Goal: Register for event/course

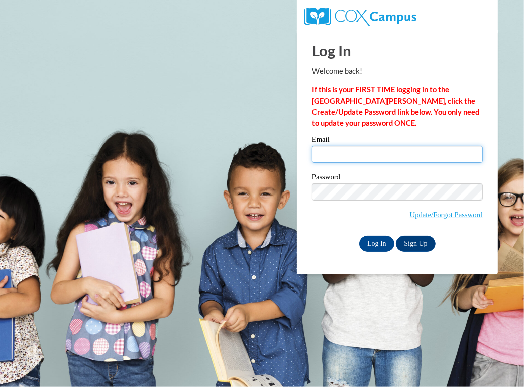
click at [376, 149] on input "Email" at bounding box center [397, 154] width 171 height 17
type input "grace.looker@wfbschools.com"
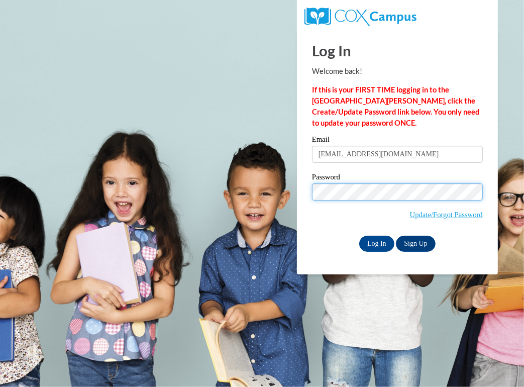
click at [359, 236] on input "Log In" at bounding box center [376, 244] width 35 height 16
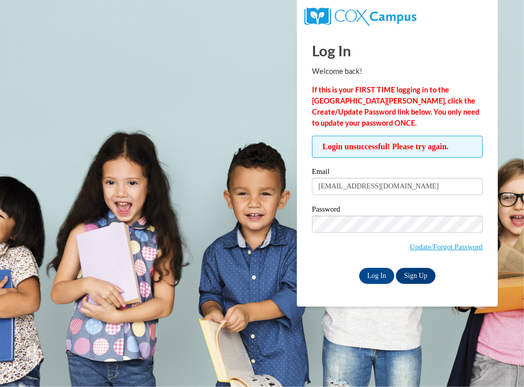
click at [359, 268] on input "Log In" at bounding box center [376, 276] width 35 height 16
click at [421, 245] on link "Update/Forgot Password" at bounding box center [446, 247] width 73 height 8
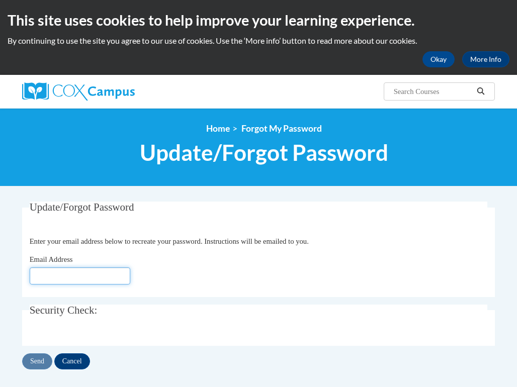
click at [74, 276] on input "Email Address" at bounding box center [80, 275] width 101 height 17
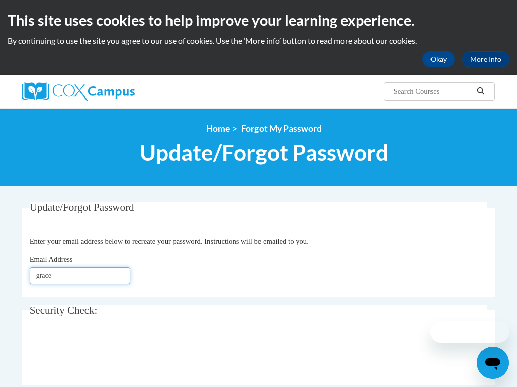
type input "[EMAIL_ADDRESS][DOMAIN_NAME]"
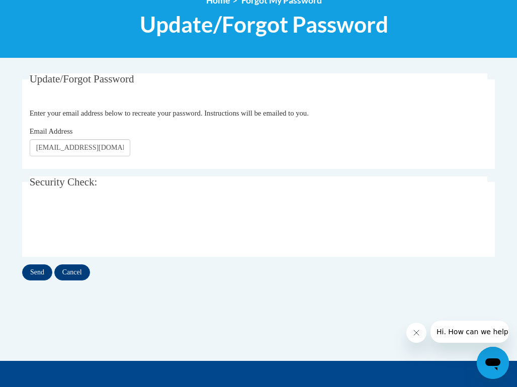
scroll to position [129, 0]
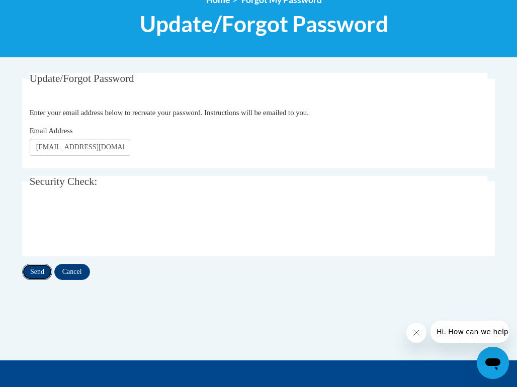
click at [38, 268] on input "Send" at bounding box center [37, 272] width 30 height 16
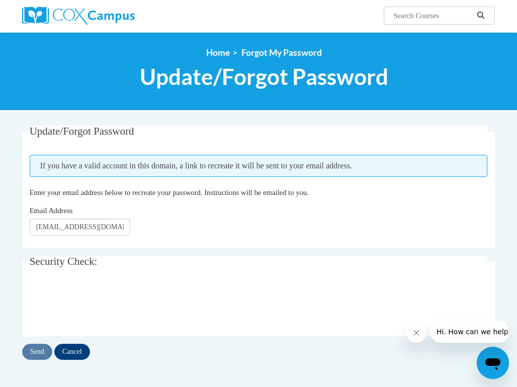
scroll to position [76, 0]
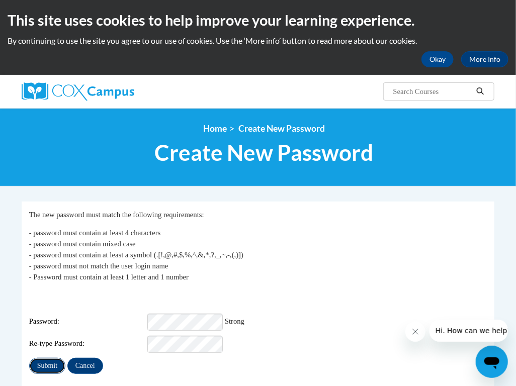
click at [48, 358] on input "Submit" at bounding box center [47, 366] width 36 height 16
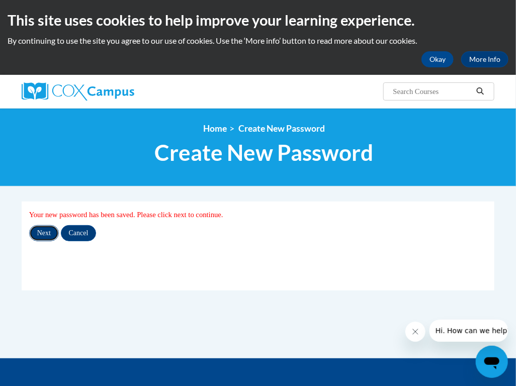
click at [36, 237] on input "Next" at bounding box center [44, 233] width 30 height 16
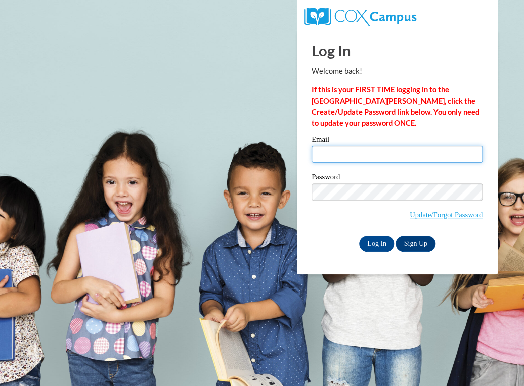
click at [320, 159] on input "Email" at bounding box center [397, 154] width 171 height 17
type input "grace.looker@wfbschools.com"
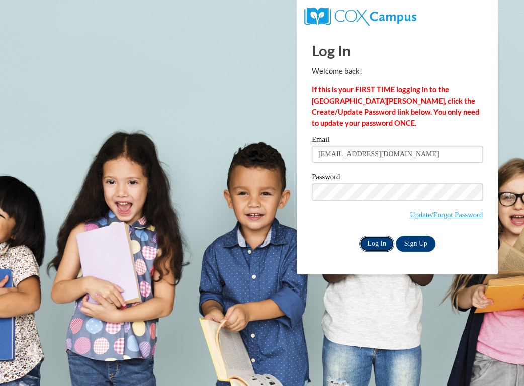
click at [378, 247] on input "Log In" at bounding box center [376, 244] width 35 height 16
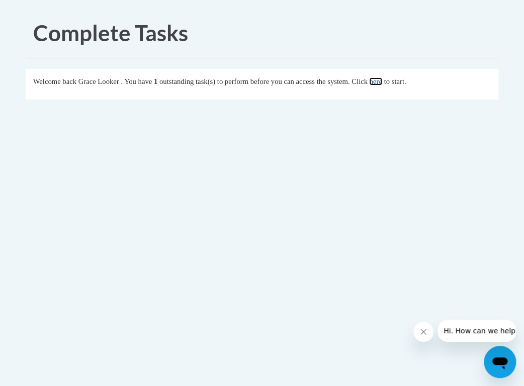
click at [382, 81] on link "here" at bounding box center [375, 81] width 13 height 8
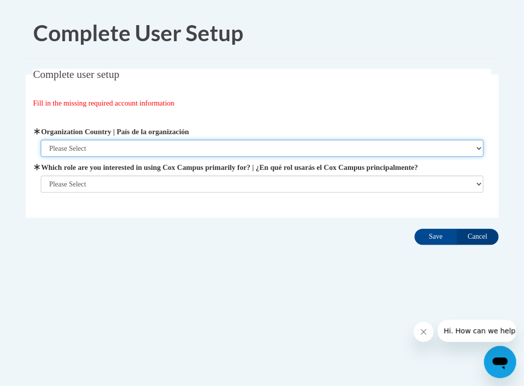
click at [297, 144] on select "Please Select United States | Estados Unidos Outside of the United States | Fue…" at bounding box center [262, 148] width 443 height 17
select select "ad49bcad-a171-4b2e-b99c-48b446064914"
click at [41, 140] on select "Please Select United States | Estados Unidos Outside of the United States | Fue…" at bounding box center [262, 148] width 443 height 17
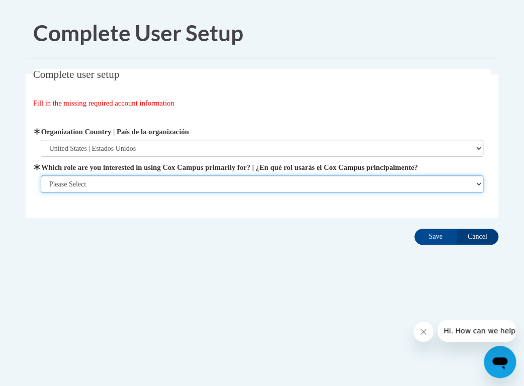
click at [214, 176] on select "Please Select College/University | Colegio/Universidad Community/Nonprofit Part…" at bounding box center [262, 183] width 443 height 17
select select "fbf2d438-af2f-41f8-98f1-81c410e29de3"
click at [41, 193] on select "Please Select College/University | Colegio/Universidad Community/Nonprofit Part…" at bounding box center [262, 183] width 443 height 17
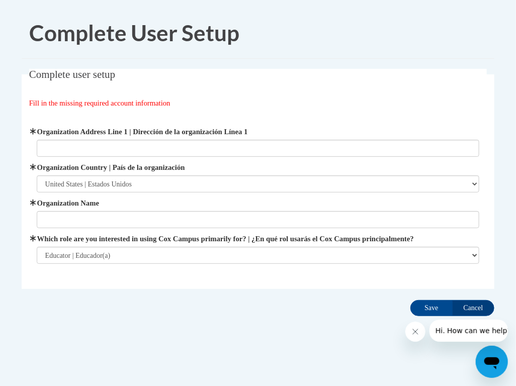
click at [274, 211] on span "Organization Name" at bounding box center [258, 213] width 443 height 31
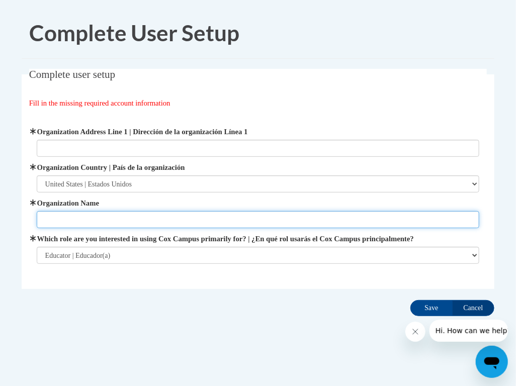
click at [262, 221] on input "Organization Name" at bounding box center [258, 219] width 443 height 17
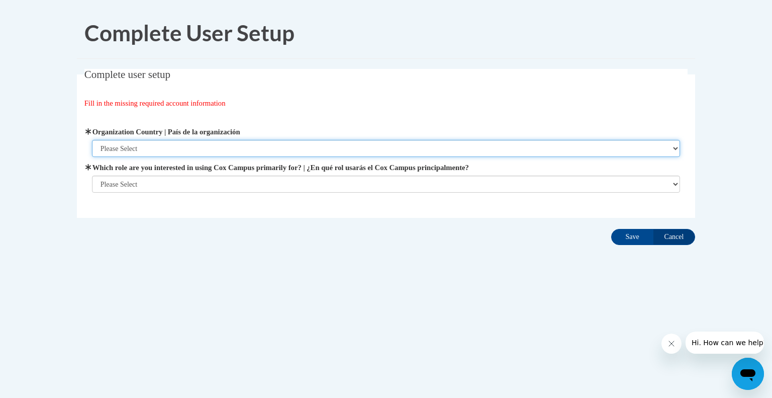
click at [464, 152] on select "Please Select [GEOGRAPHIC_DATA] | [GEOGRAPHIC_DATA] Outside of [GEOGRAPHIC_DATA…" at bounding box center [386, 148] width 589 height 17
select select "ad49bcad-a171-4b2e-b99c-48b446064914"
click at [92, 140] on select "Please Select [GEOGRAPHIC_DATA] | [GEOGRAPHIC_DATA] Outside of [GEOGRAPHIC_DATA…" at bounding box center [386, 148] width 589 height 17
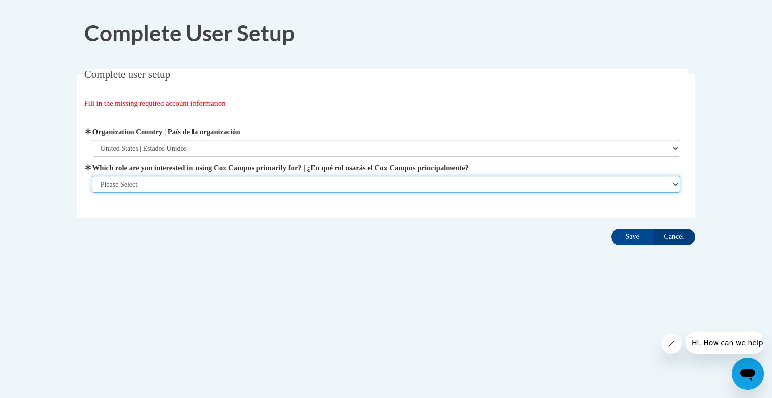
click at [258, 179] on select "Please Select College/University | Colegio/Universidad Community/Nonprofit Part…" at bounding box center [386, 183] width 589 height 17
select select "fbf2d438-af2f-41f8-98f1-81c410e29de3"
click at [92, 193] on select "Please Select College/University | Colegio/Universidad Community/Nonprofit Part…" at bounding box center [386, 183] width 589 height 17
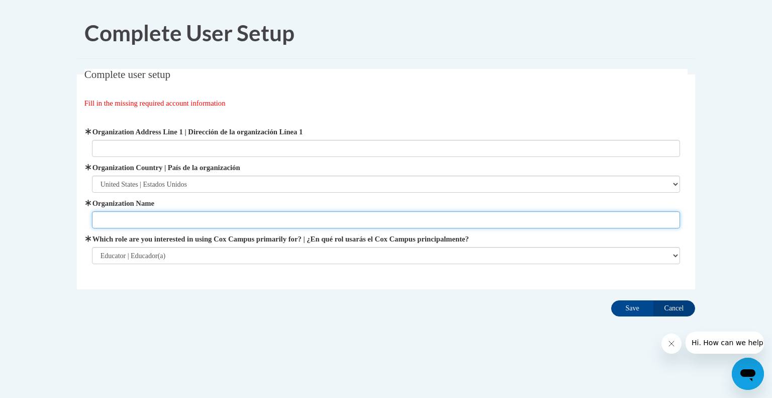
click at [180, 219] on input "Organization Name" at bounding box center [386, 219] width 589 height 17
type input "Whitefish Bay School District"
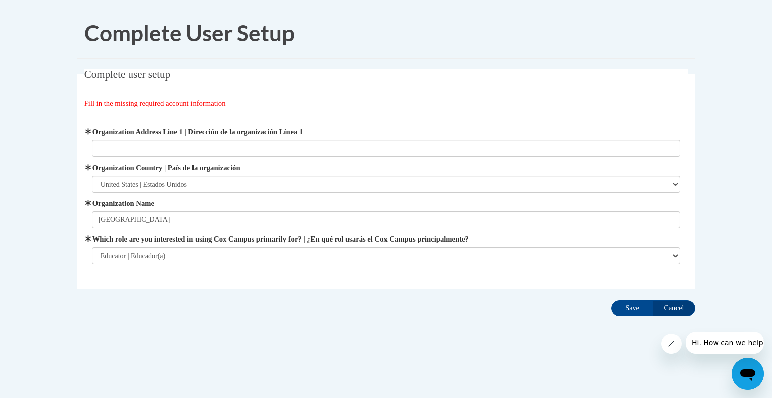
click at [610, 316] on div "Complete user setup Fill in the missing required account information User Profi…" at bounding box center [386, 194] width 634 height 251
click at [621, 311] on input "Save" at bounding box center [632, 308] width 42 height 16
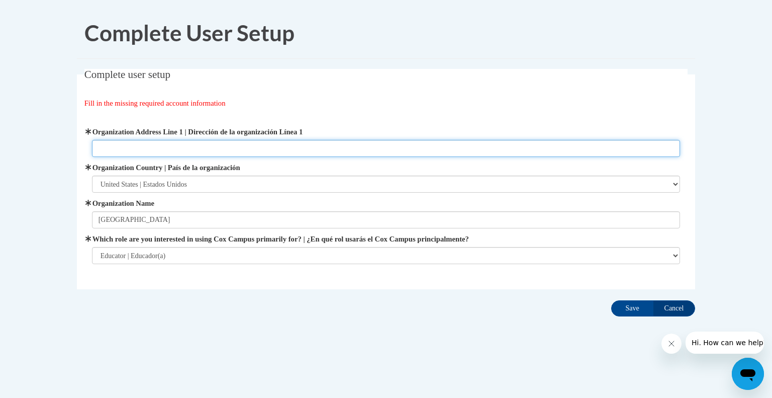
click at [197, 148] on input "Organization Address Line 1 | Dirección de la organización Línea 1" at bounding box center [386, 148] width 589 height 17
click at [235, 144] on input "Organization Address Line 1 | Dirección de la organización Línea 1" at bounding box center [386, 148] width 589 height 17
paste input "Whitefish Bay School District 1200 E. Fairmount Ave"
type input "Whitefish Bay School District 1200 E. Fairmount Ave"
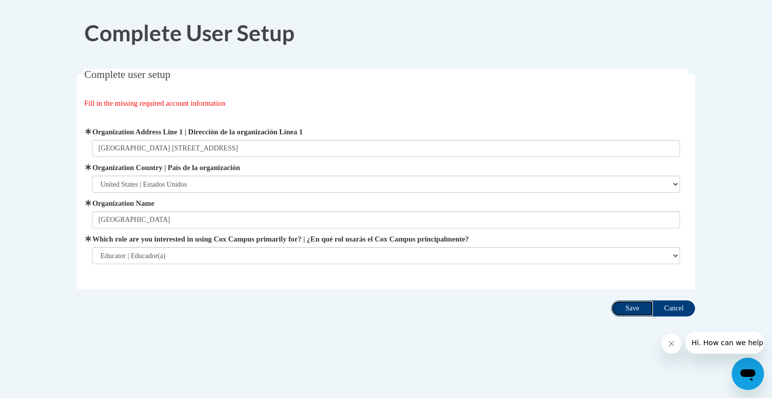
click at [629, 309] on input "Save" at bounding box center [632, 308] width 42 height 16
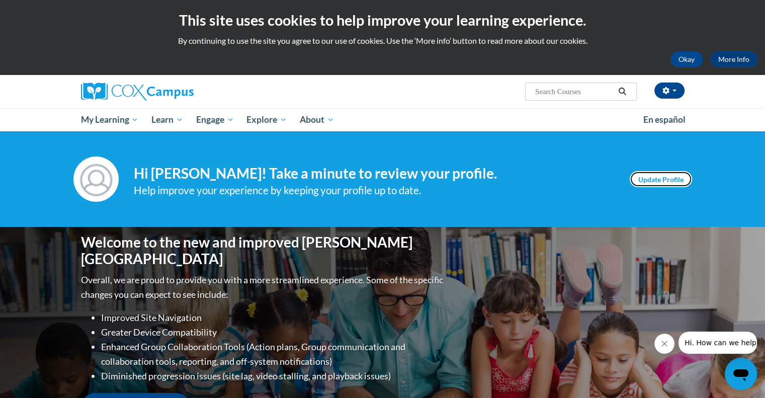
click at [666, 183] on link "Update Profile" at bounding box center [660, 179] width 62 height 16
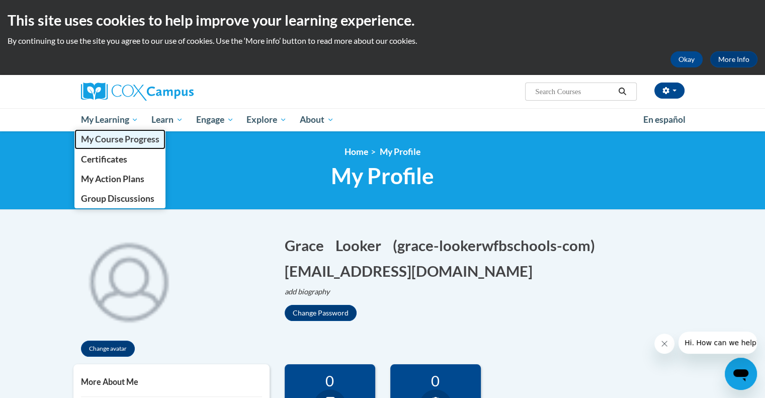
click at [121, 138] on span "My Course Progress" at bounding box center [119, 139] width 78 height 11
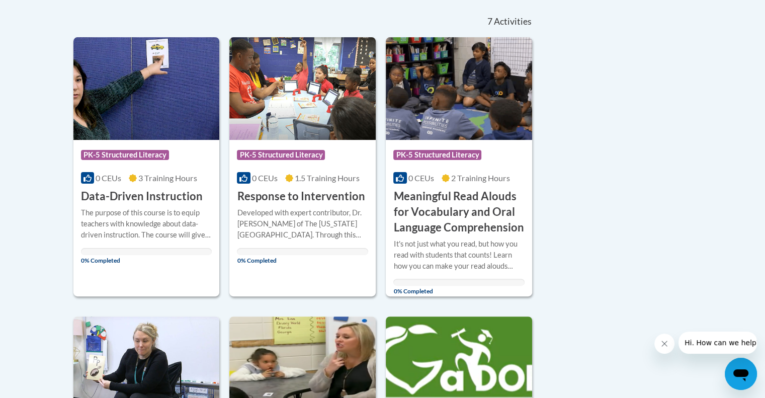
scroll to position [219, 0]
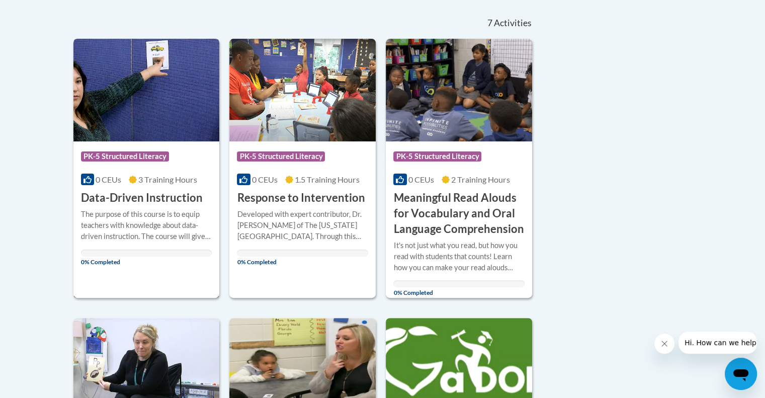
click at [167, 99] on img at bounding box center [146, 90] width 146 height 103
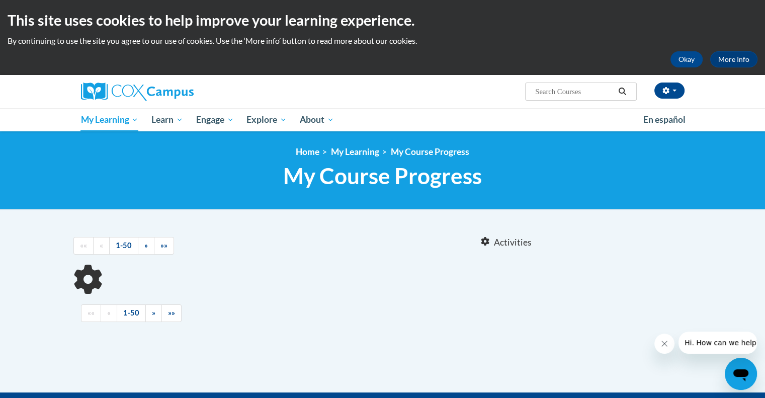
scroll to position [159, 0]
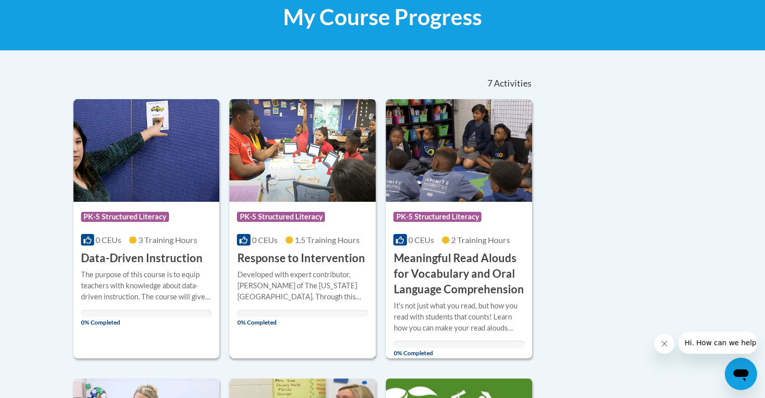
click at [315, 153] on img at bounding box center [302, 150] width 146 height 103
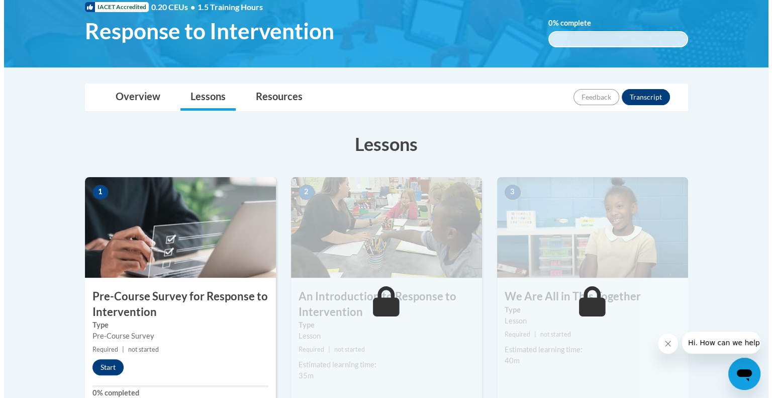
scroll to position [254, 0]
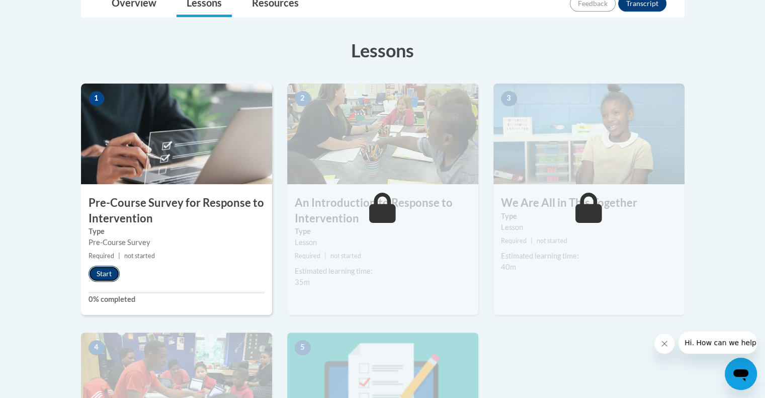
click at [95, 275] on button "Start" at bounding box center [103, 273] width 31 height 16
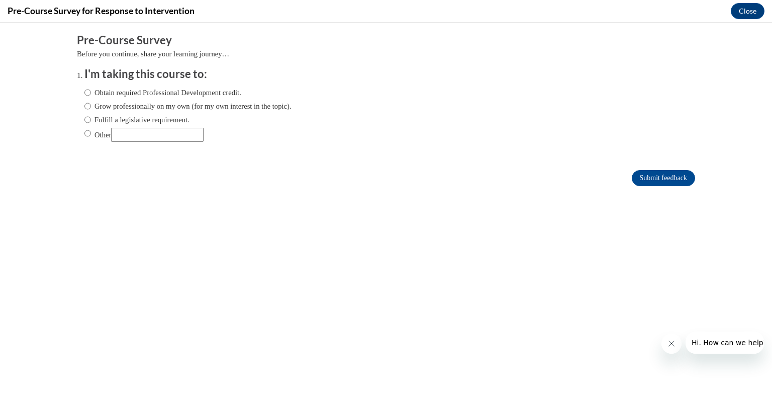
scroll to position [0, 0]
click at [84, 92] on input "Obtain required Professional Development credit." at bounding box center [87, 92] width 7 height 11
radio input "true"
click at [84, 120] on input "Fulfill a legislative requirement." at bounding box center [87, 119] width 7 height 11
radio input "true"
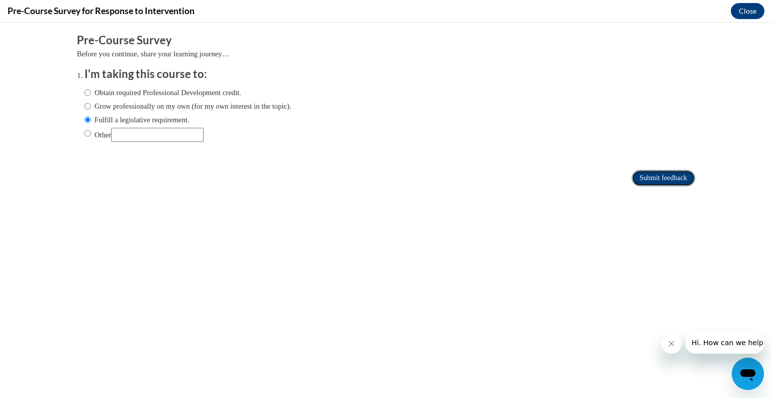
click at [652, 181] on input "Submit feedback" at bounding box center [663, 178] width 63 height 16
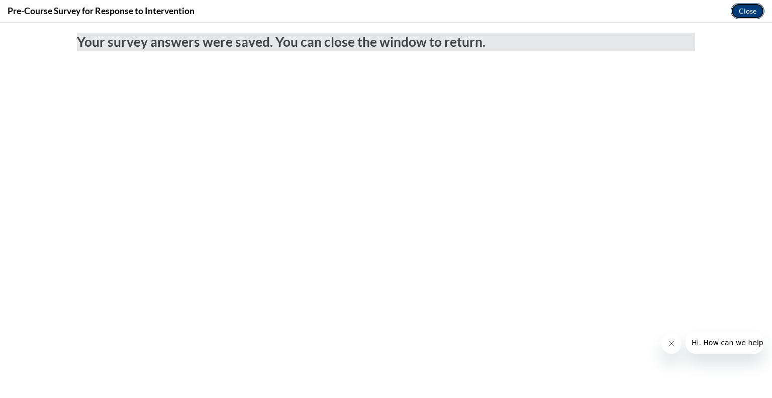
click at [740, 8] on button "Close" at bounding box center [748, 11] width 34 height 16
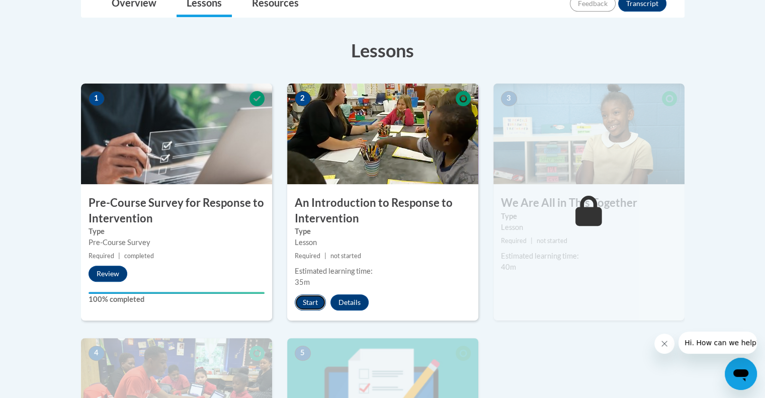
click at [308, 300] on button "Start" at bounding box center [310, 302] width 31 height 16
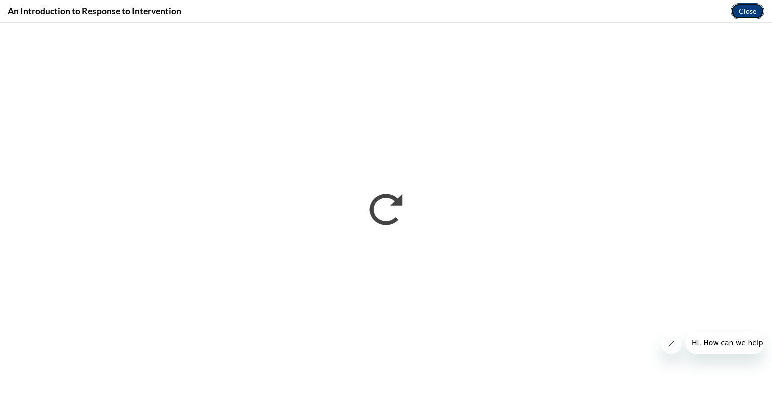
click at [750, 8] on button "Close" at bounding box center [748, 11] width 34 height 16
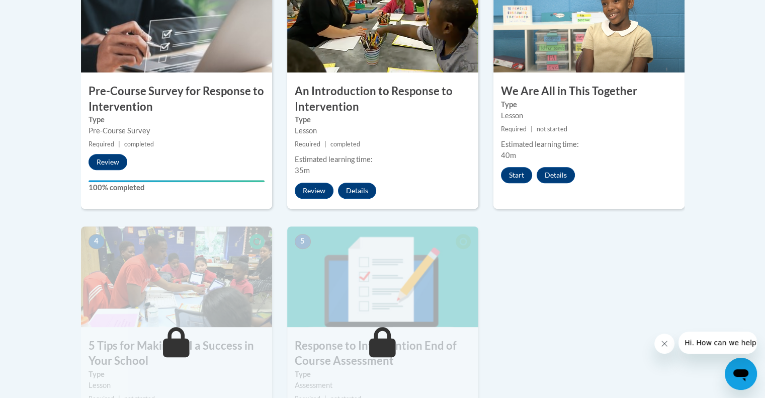
scroll to position [372, 0]
